Goal: Task Accomplishment & Management: Use online tool/utility

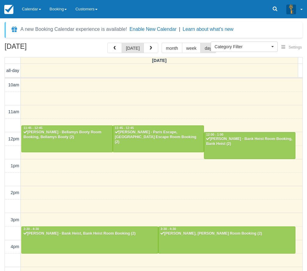
select select
click at [152, 49] on button "button" at bounding box center [151, 48] width 15 height 10
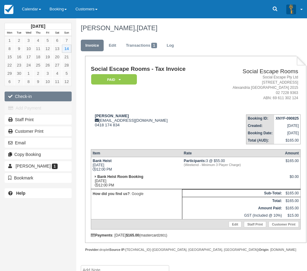
click at [46, 95] on button "Check-in" at bounding box center [38, 97] width 67 height 10
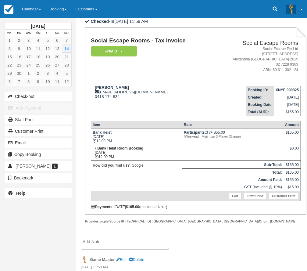
scroll to position [71, 0]
